Goal: Find specific page/section: Find specific page/section

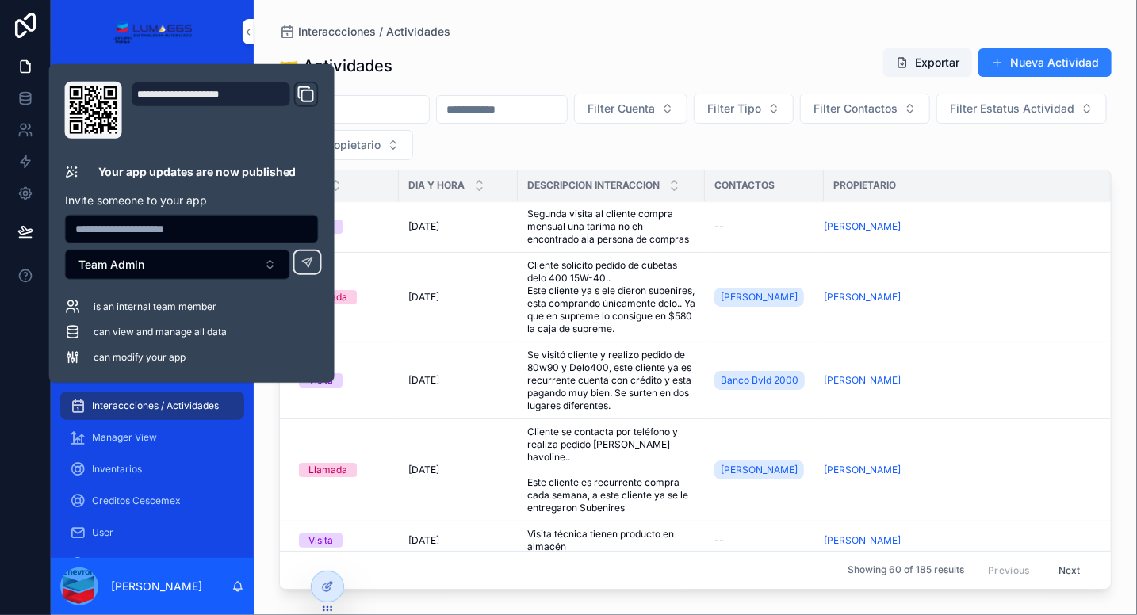
click at [554, 21] on div "Interaccciones / Actividades 🤝 Actividades Exportar Nueva Actividad Filter Cuen…" at bounding box center [695, 298] width 883 height 596
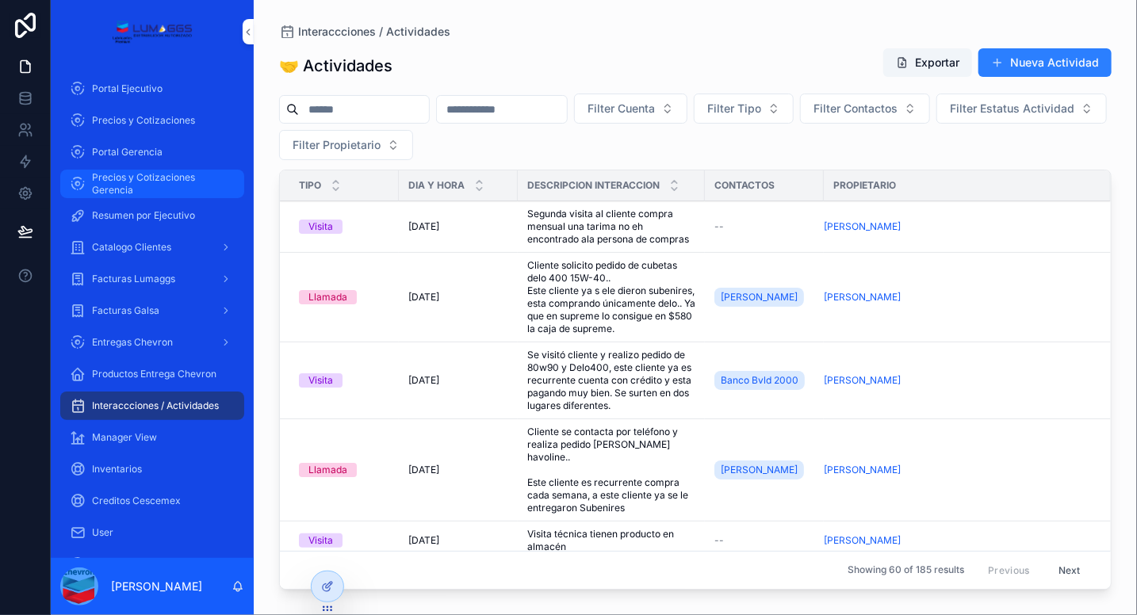
click at [125, 186] on span "Precios y Cotizaciones Gerencia" at bounding box center [160, 183] width 136 height 25
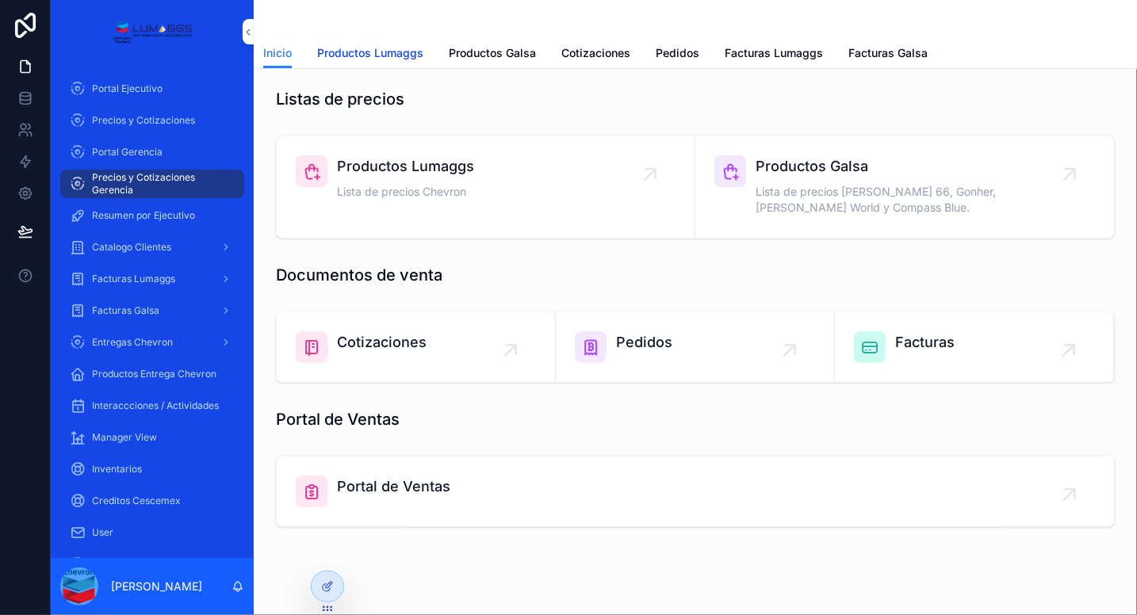
click at [366, 45] on span "Productos Lumaggs" at bounding box center [370, 53] width 106 height 16
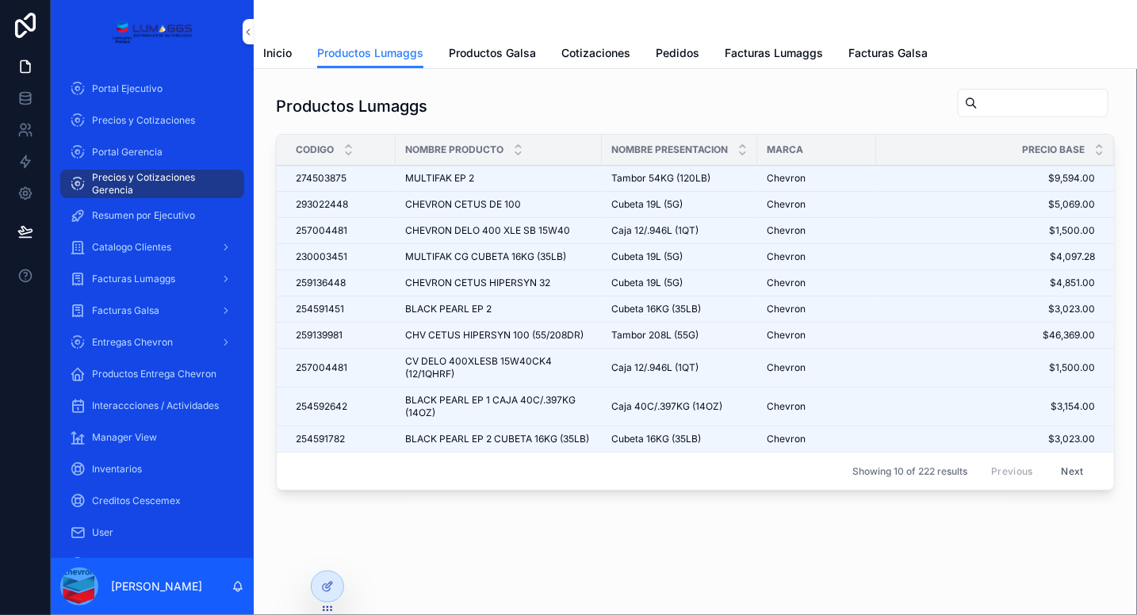
click at [1002, 103] on input "scrollable content" at bounding box center [1043, 103] width 130 height 22
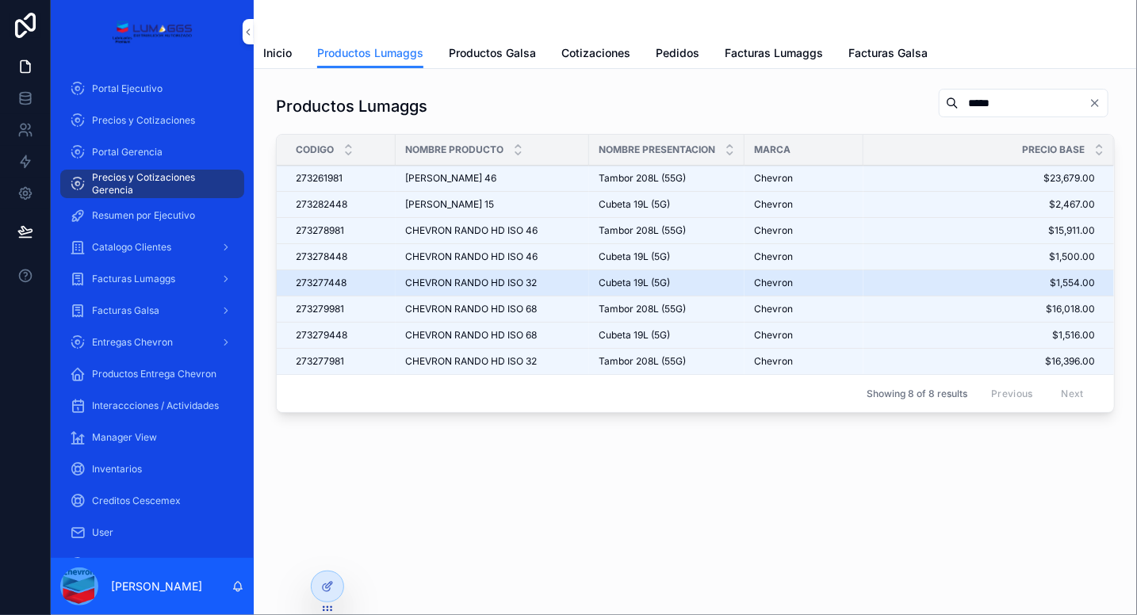
type input "*****"
click at [714, 282] on div "Cubeta 19L (5G) Cubeta 19L (5G)" at bounding box center [667, 283] width 136 height 13
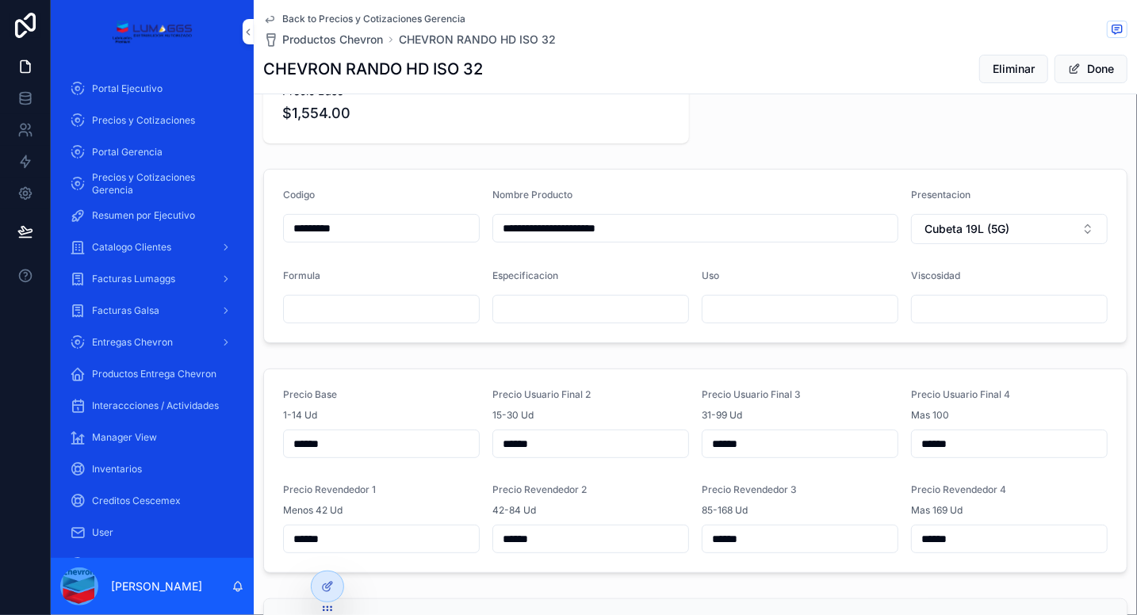
scroll to position [79, 0]
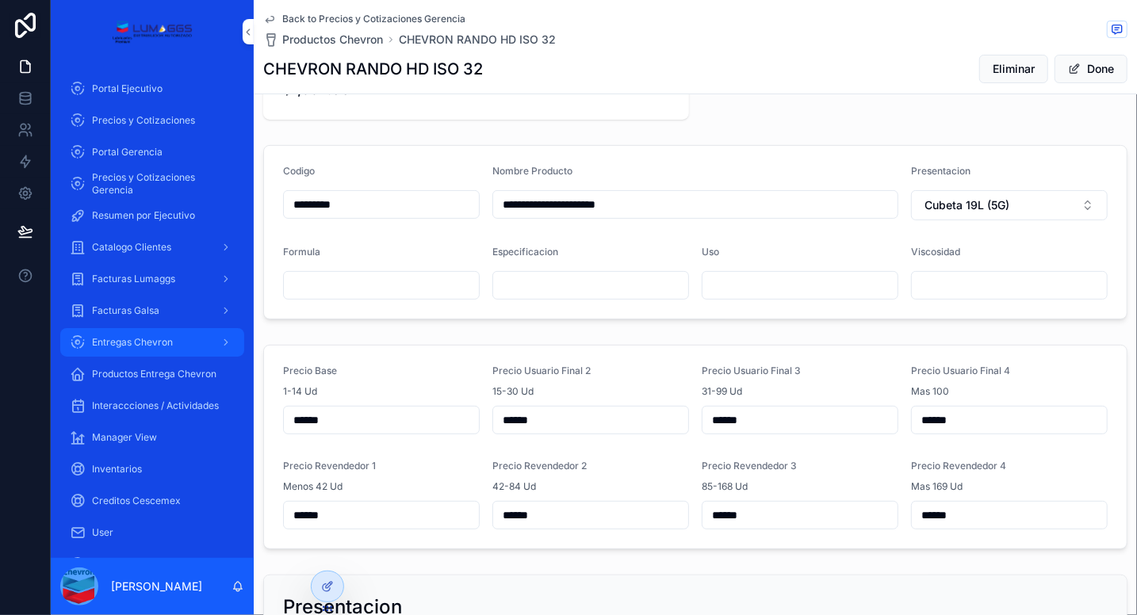
click at [145, 342] on span "Entregas Chevron" at bounding box center [132, 342] width 81 height 13
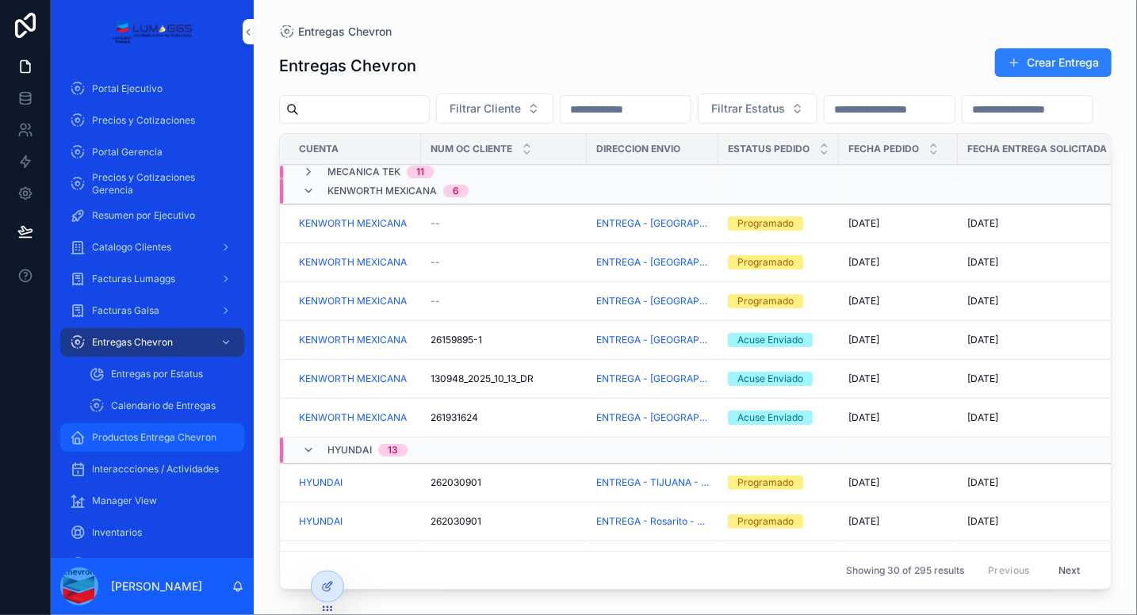
click at [168, 436] on span "Productos Entrega Chevron" at bounding box center [154, 437] width 125 height 13
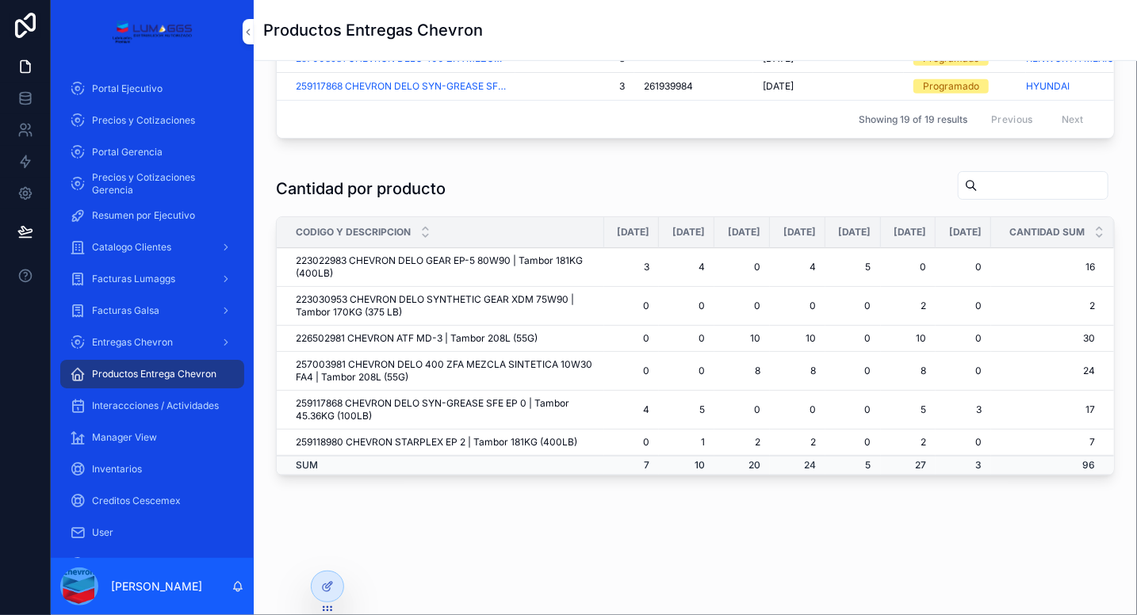
scroll to position [505, 0]
